Goal: Task Accomplishment & Management: Use online tool/utility

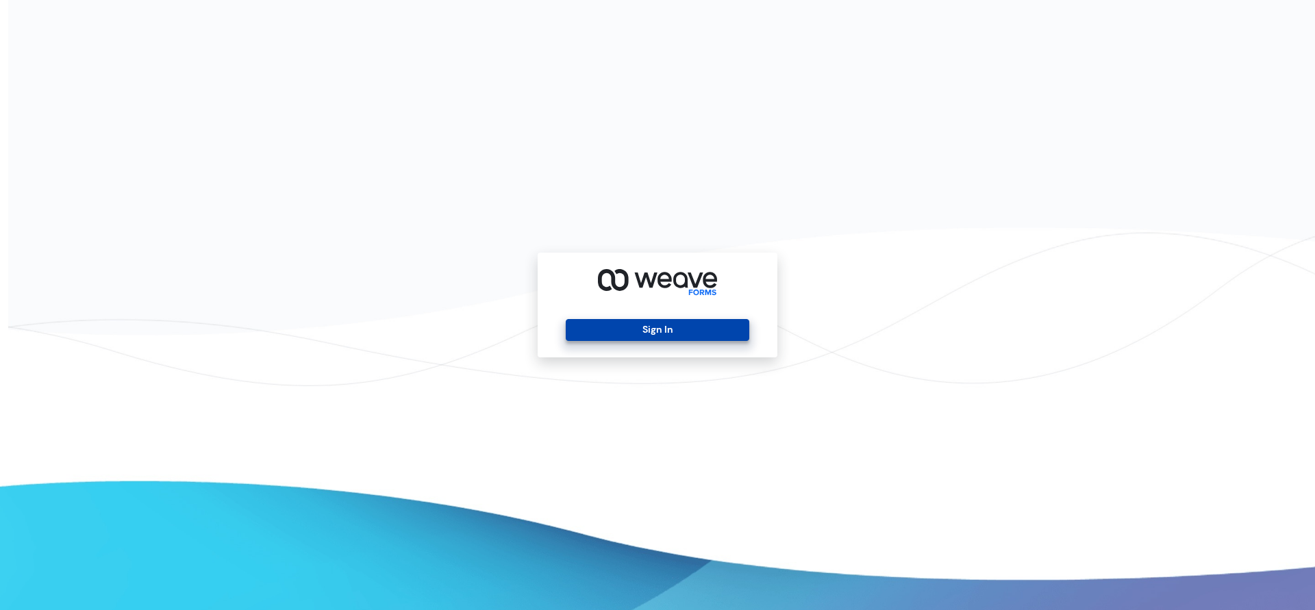
click at [661, 329] on button "Sign In" at bounding box center [657, 330] width 183 height 22
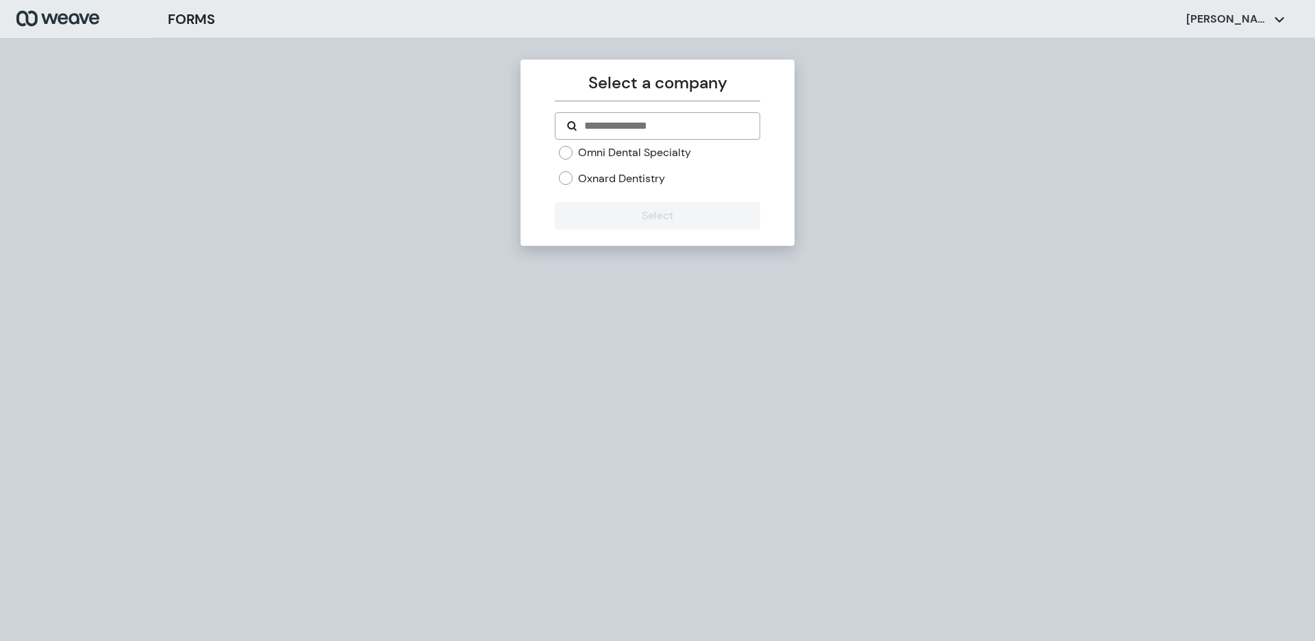
click at [1278, 29] on div "[PERSON_NAME]" at bounding box center [1235, 19] width 137 height 26
click at [1274, 18] on icon at bounding box center [1279, 19] width 11 height 11
click at [1217, 90] on li "Sign Out" at bounding box center [1226, 85] width 158 height 38
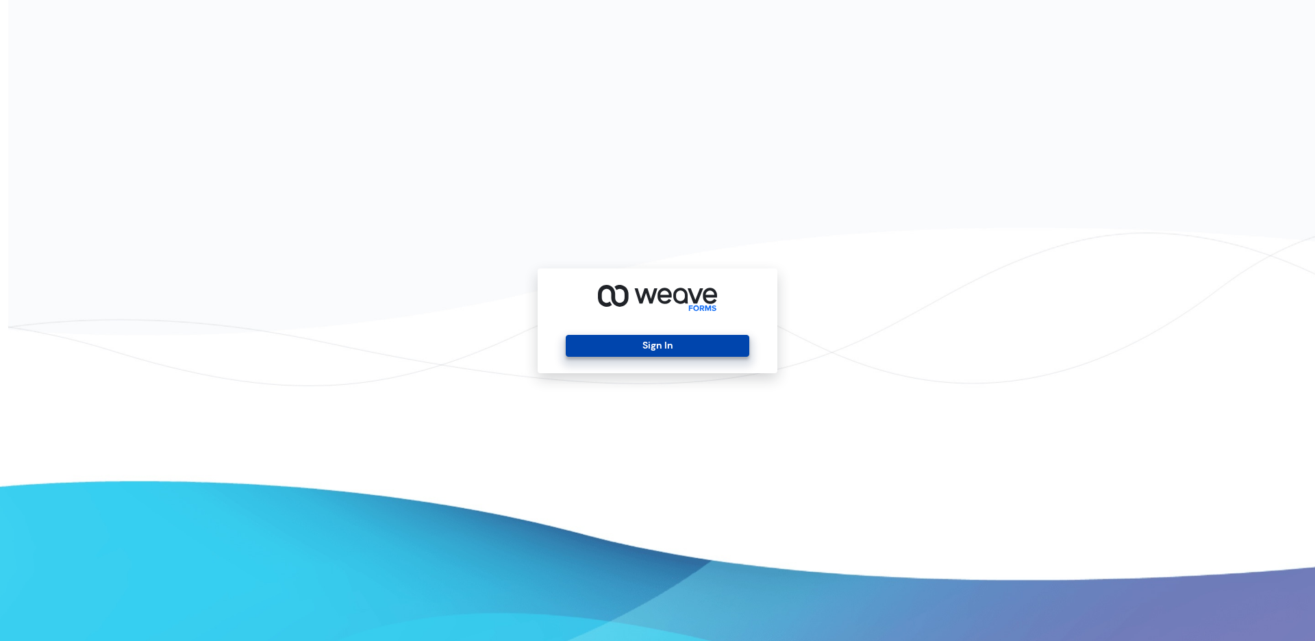
click at [630, 355] on button "Sign In" at bounding box center [657, 346] width 183 height 22
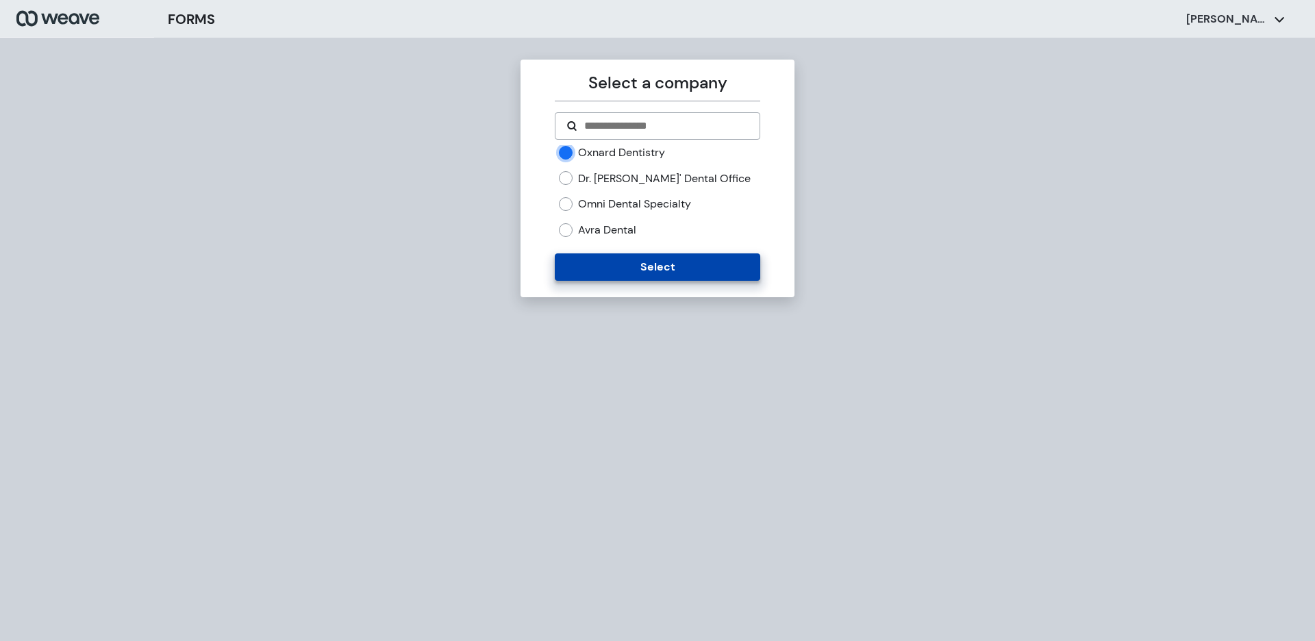
click at [595, 266] on button "Select" at bounding box center [657, 266] width 205 height 27
